Goal: Navigation & Orientation: Find specific page/section

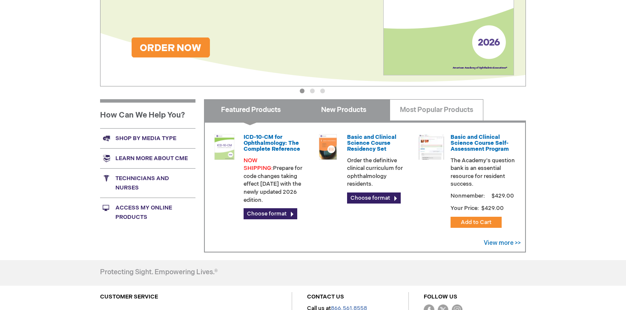
scroll to position [207, 0]
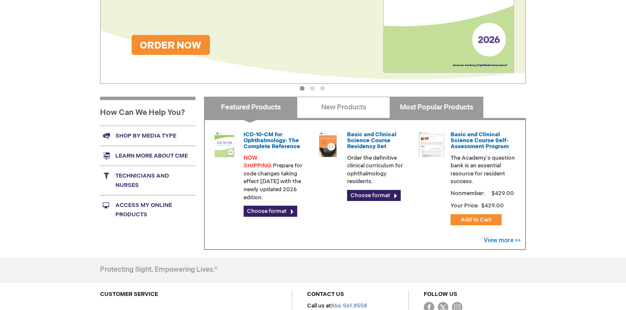
click at [422, 109] on link "Most Popular Products" at bounding box center [436, 107] width 93 height 21
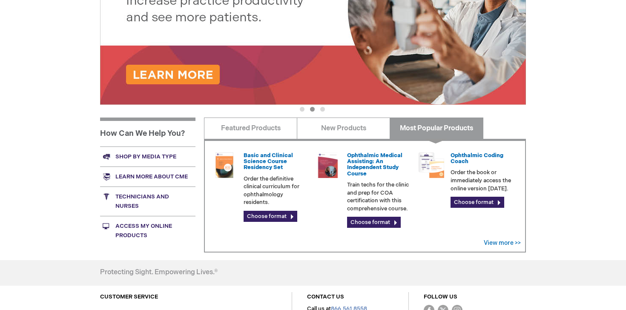
scroll to position [0, 0]
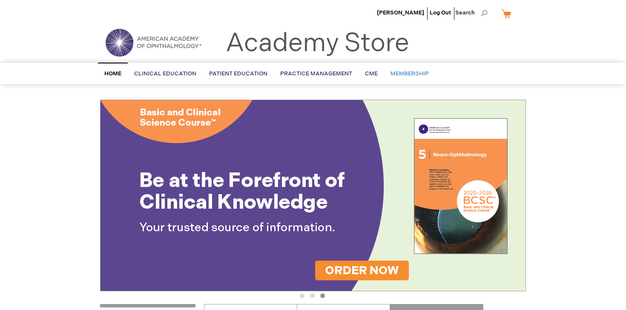
click at [409, 74] on span "Membership" at bounding box center [410, 73] width 38 height 7
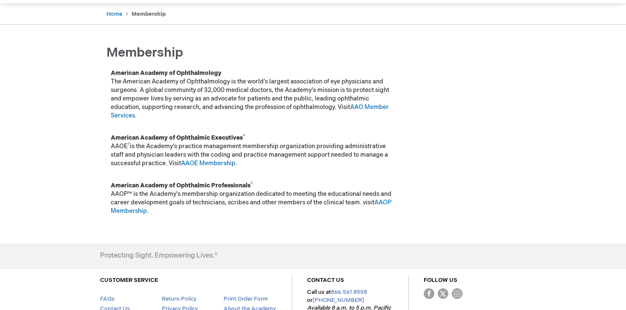
scroll to position [86, 0]
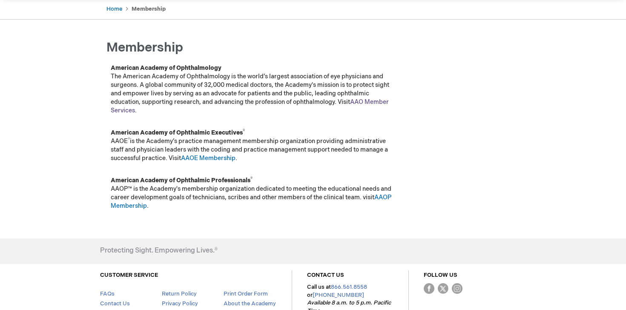
click at [379, 102] on link "AAO Member Services" at bounding box center [250, 106] width 278 height 16
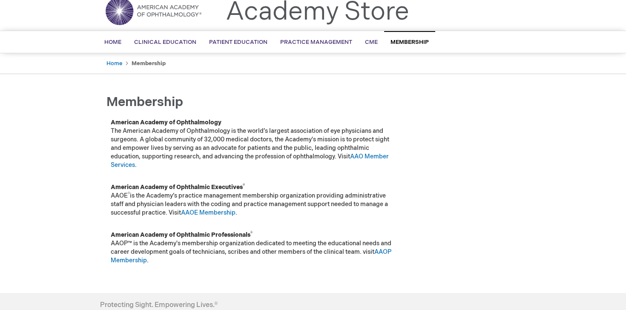
scroll to position [46, 0]
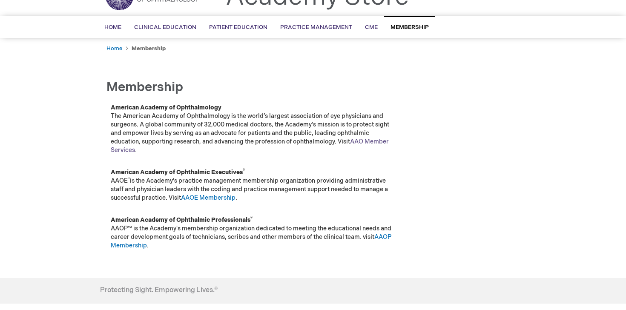
click at [374, 141] on link "AAO Member Services" at bounding box center [250, 146] width 278 height 16
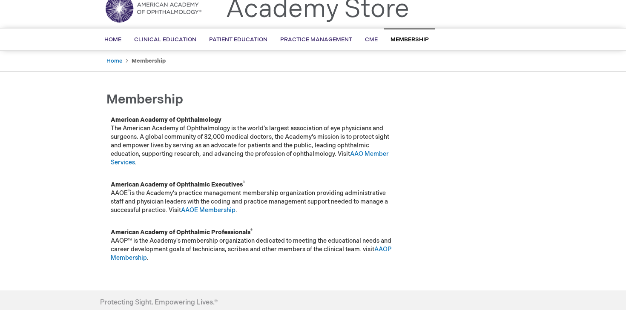
scroll to position [0, 0]
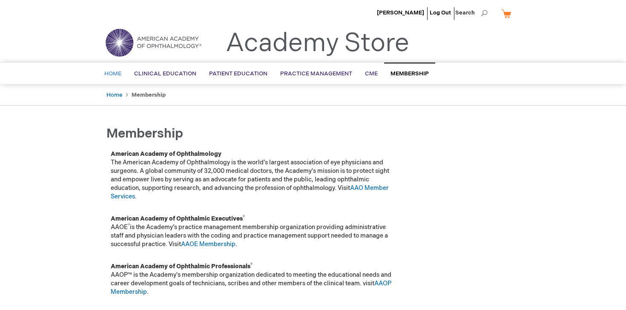
click at [121, 72] on span "Home" at bounding box center [112, 73] width 17 height 7
